Goal: Find specific page/section: Find specific page/section

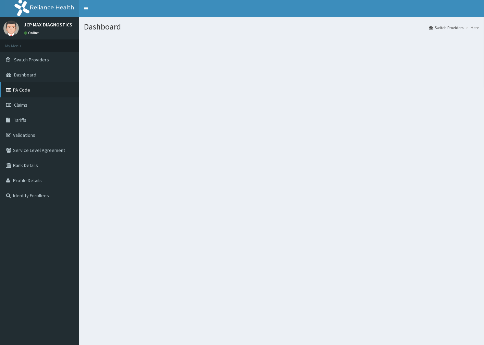
click at [32, 89] on link "PA Code" at bounding box center [39, 89] width 79 height 15
click at [19, 95] on link "PA Code" at bounding box center [39, 89] width 79 height 15
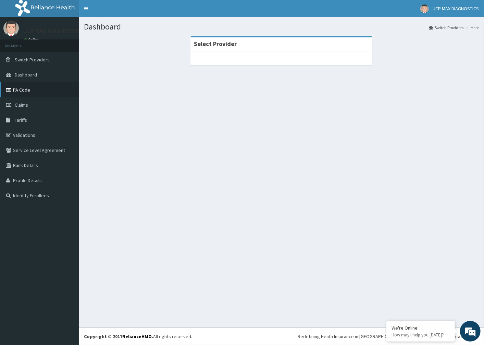
click at [29, 95] on link "PA Code" at bounding box center [39, 89] width 79 height 15
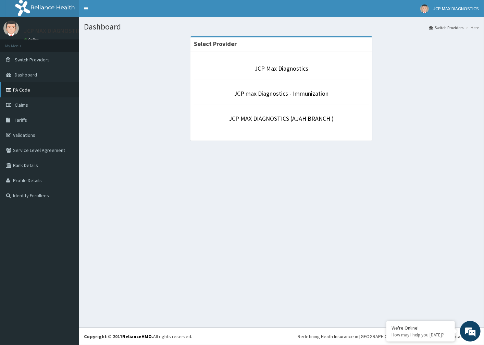
click at [12, 95] on link "PA Code" at bounding box center [39, 89] width 79 height 15
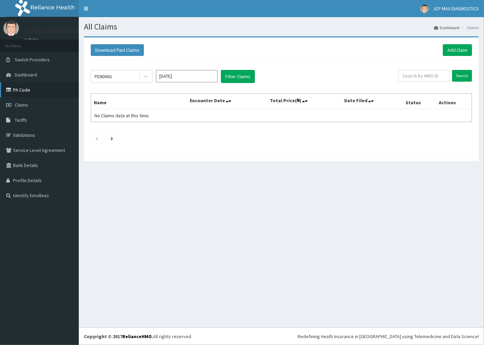
click at [31, 94] on link "PA Code" at bounding box center [39, 89] width 79 height 15
